Goal: Task Accomplishment & Management: Use online tool/utility

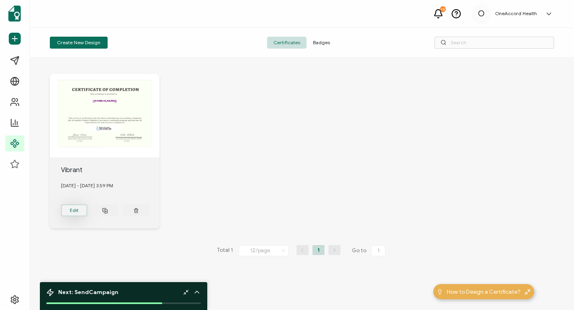
click at [73, 208] on button "Edit" at bounding box center [74, 210] width 27 height 12
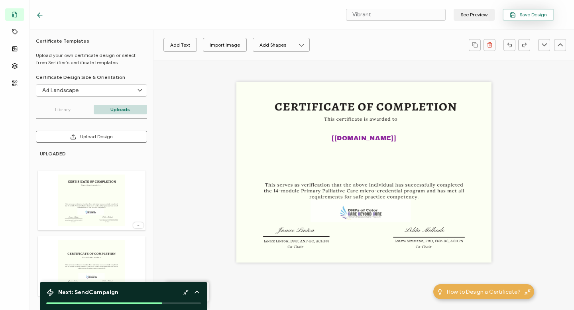
click at [520, 14] on span "Save Design" at bounding box center [528, 15] width 37 height 6
click at [112, 189] on img at bounding box center [91, 201] width 67 height 52
type input "Blank"
click at [98, 192] on img at bounding box center [91, 201] width 67 height 52
click at [87, 195] on img at bounding box center [91, 201] width 67 height 52
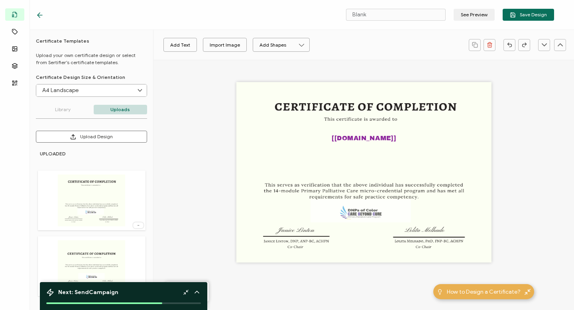
click at [38, 14] on icon at bounding box center [38, 15] width 2 height 5
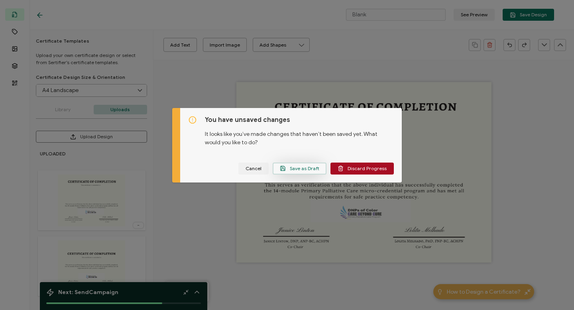
click at [311, 169] on span "Save as Draft" at bounding box center [299, 168] width 39 height 6
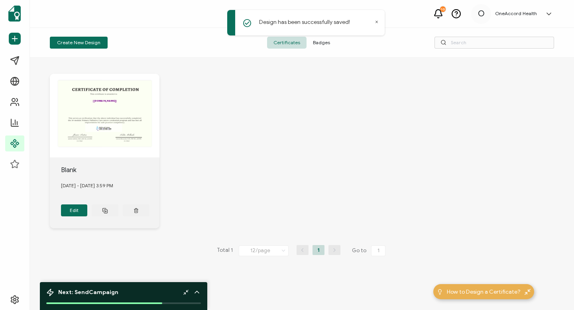
click at [117, 123] on div "[[DOMAIN_NAME]]" at bounding box center [105, 116] width 110 height 84
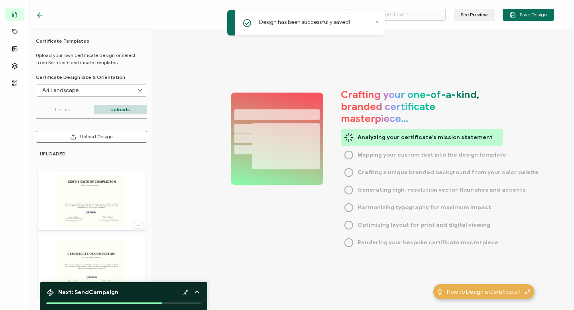
type input "Blank"
